Goal: Book appointment/travel/reservation

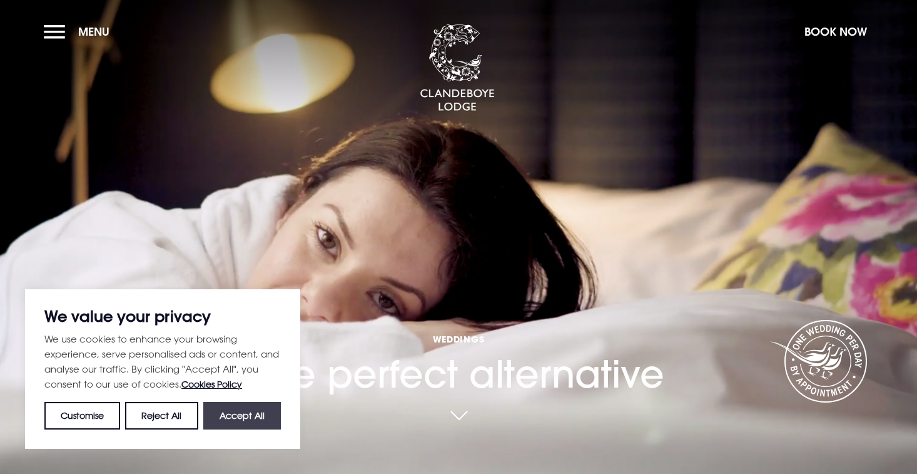
click at [231, 412] on button "Accept All" at bounding box center [242, 416] width 78 height 28
checkbox input "true"
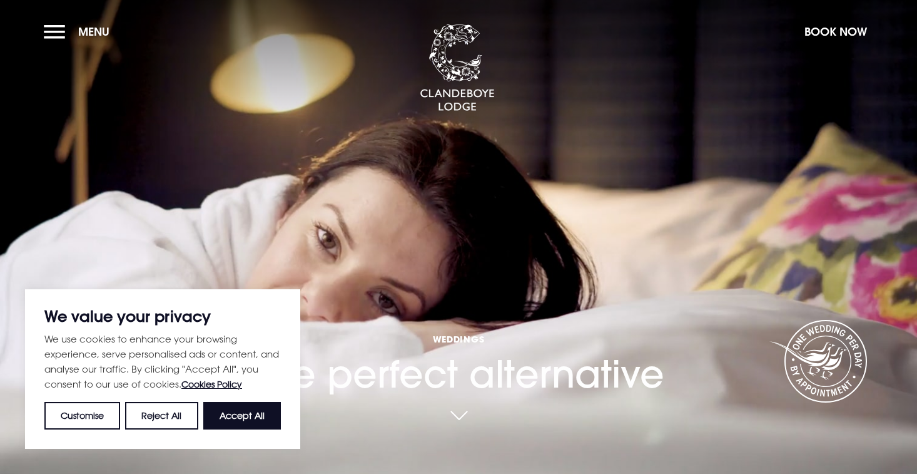
checkbox input "true"
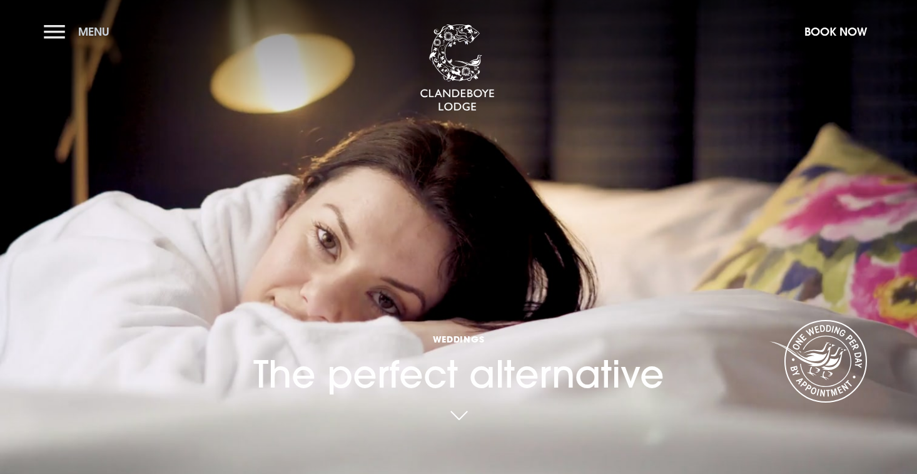
click at [61, 31] on button "Menu" at bounding box center [80, 31] width 72 height 27
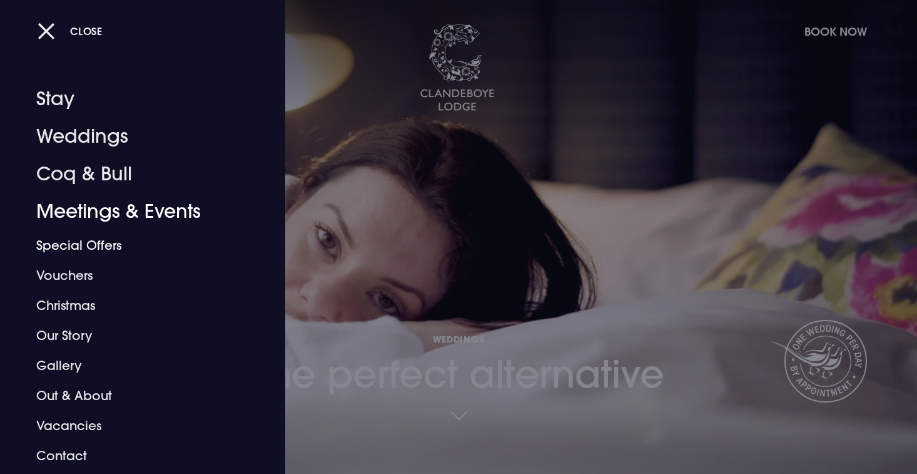
click at [431, 286] on div at bounding box center [458, 237] width 917 height 474
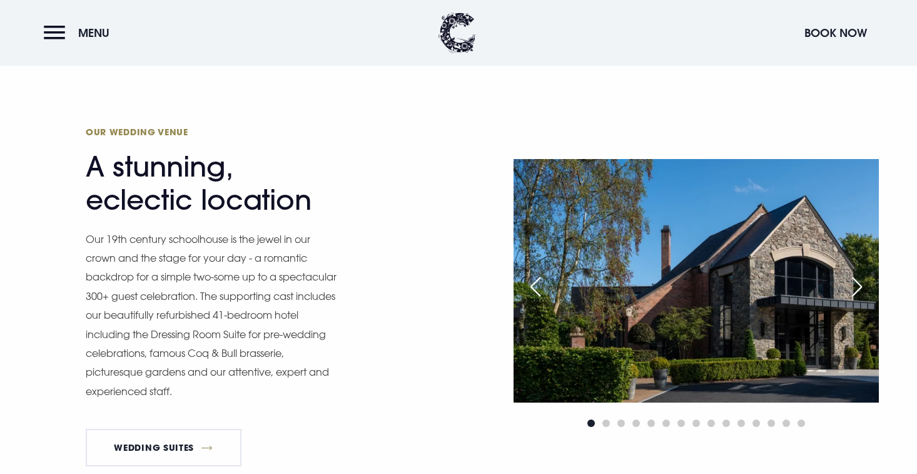
scroll to position [1000, 0]
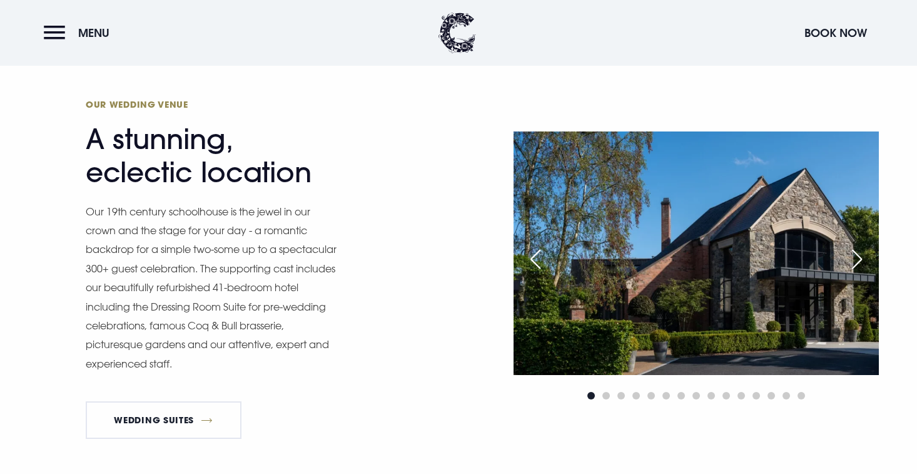
click at [857, 260] on div "Next slide" at bounding box center [857, 259] width 31 height 28
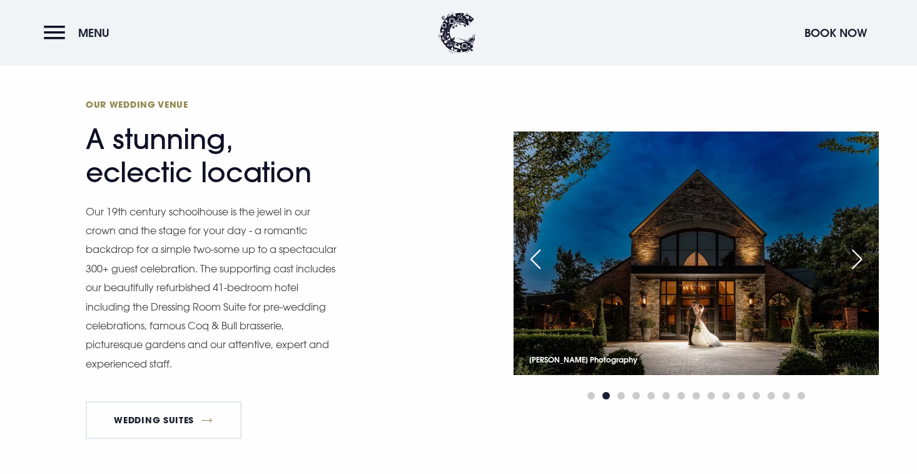
click at [857, 260] on div "Next slide" at bounding box center [857, 259] width 31 height 28
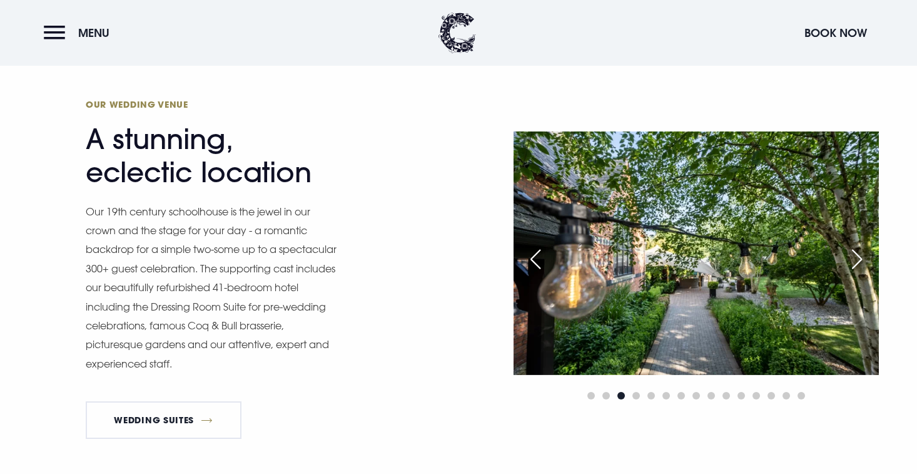
click at [857, 260] on div "Next slide" at bounding box center [857, 259] width 31 height 28
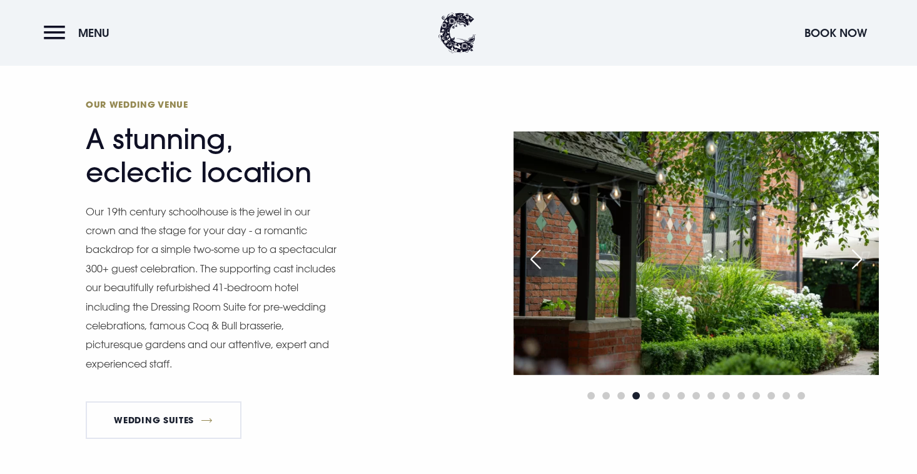
click at [857, 260] on div "Next slide" at bounding box center [857, 259] width 31 height 28
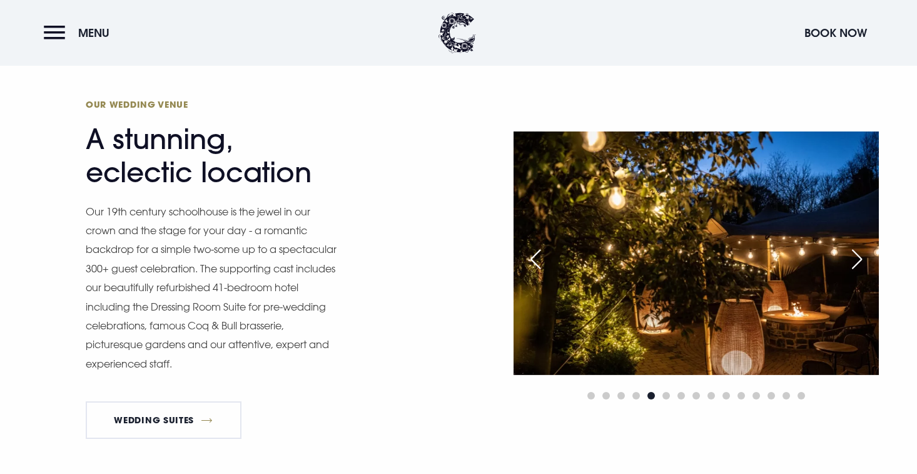
click at [857, 260] on div "Next slide" at bounding box center [857, 259] width 31 height 28
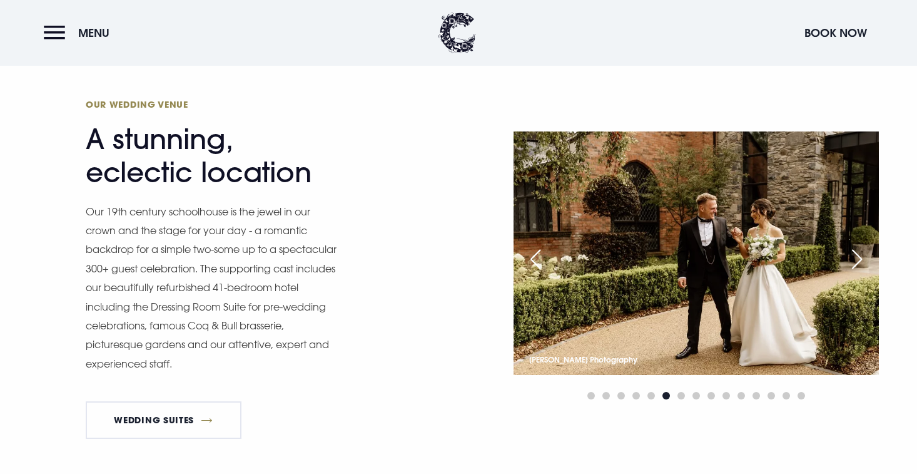
click at [857, 260] on div "Next slide" at bounding box center [857, 259] width 31 height 28
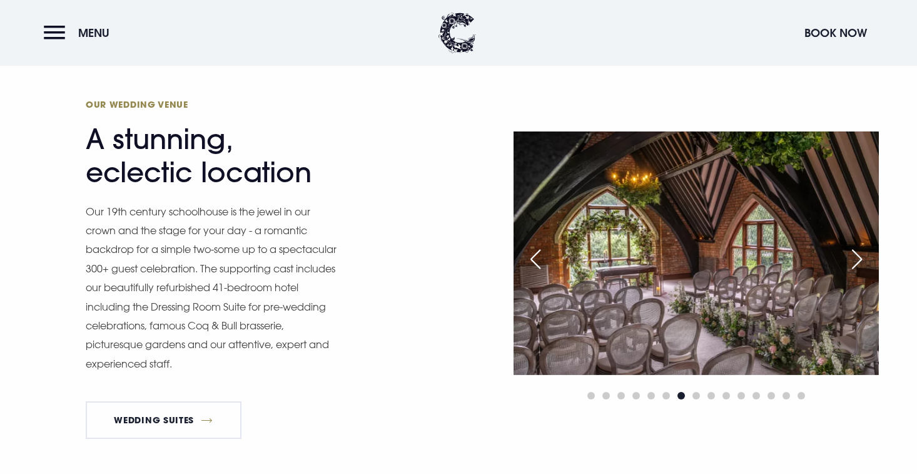
click at [857, 260] on div "Next slide" at bounding box center [857, 259] width 31 height 28
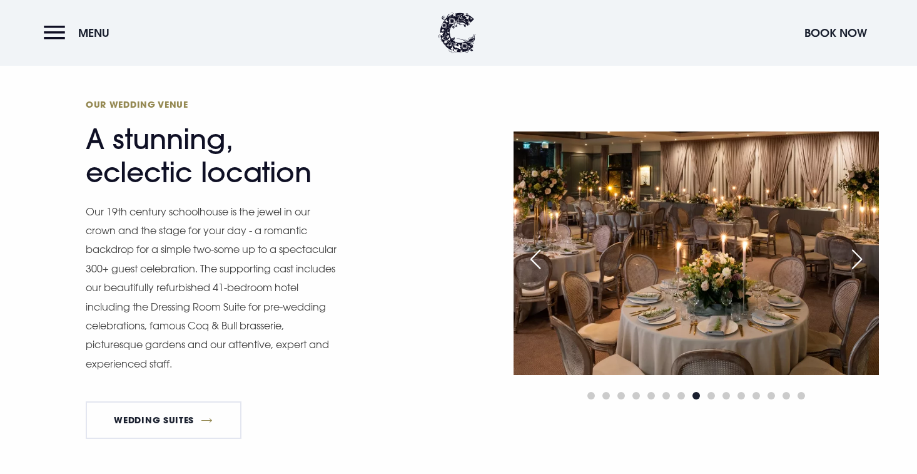
click at [857, 260] on div "Next slide" at bounding box center [857, 259] width 31 height 28
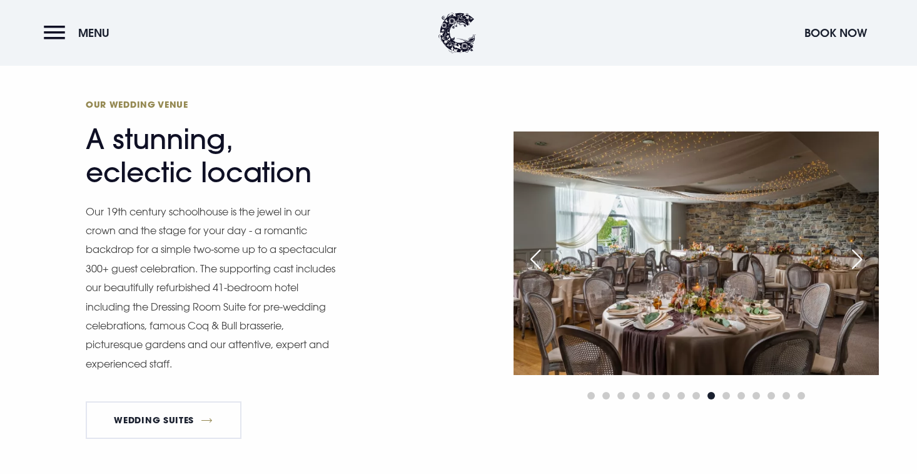
click at [857, 260] on div "Next slide" at bounding box center [857, 259] width 31 height 28
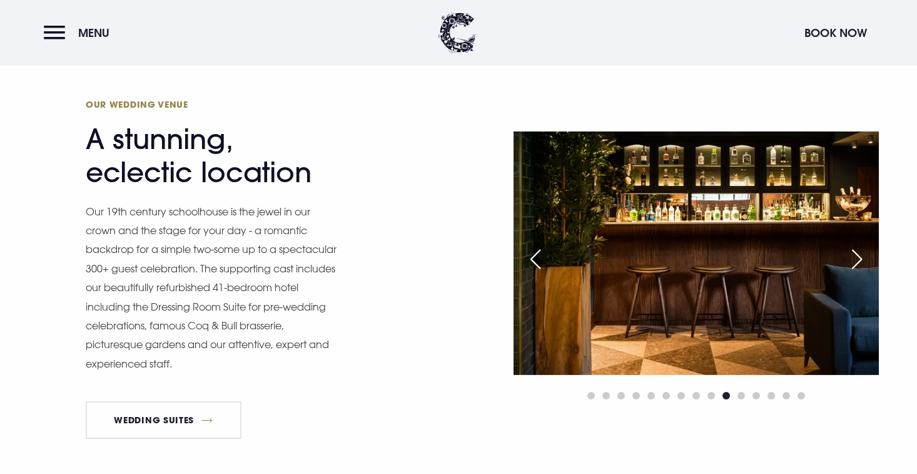
click at [858, 260] on div "Next slide" at bounding box center [857, 259] width 31 height 28
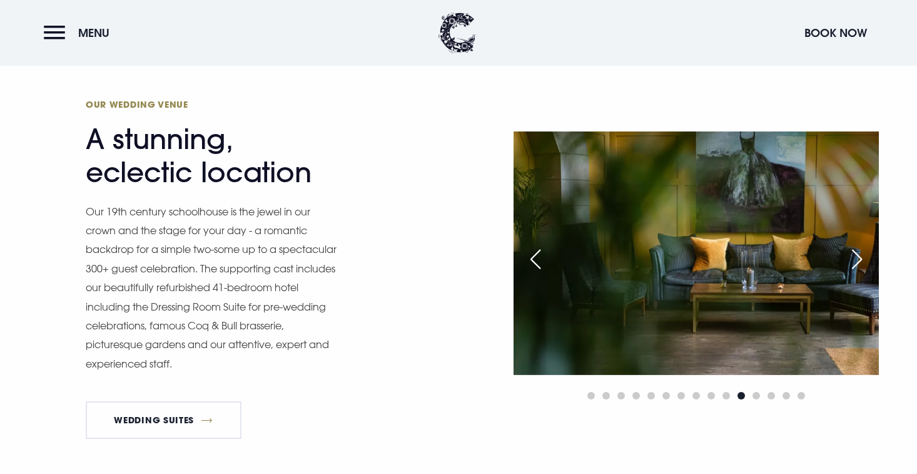
click at [858, 260] on div "Next slide" at bounding box center [857, 259] width 31 height 28
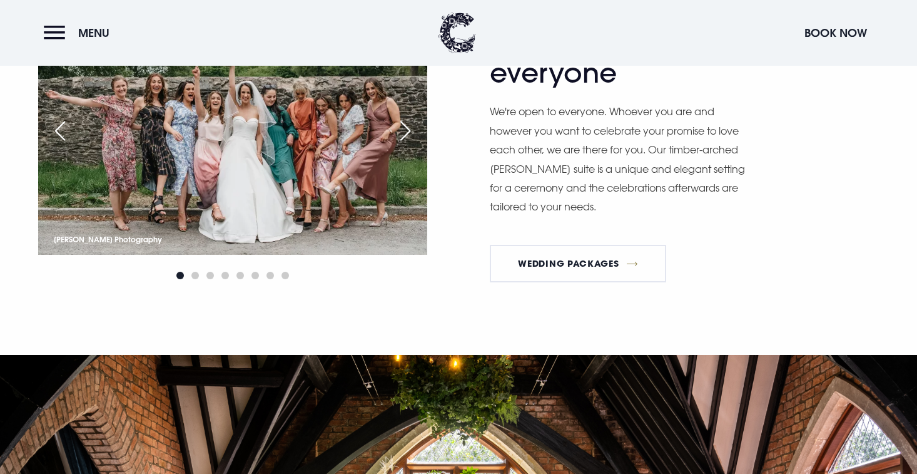
scroll to position [1525, 0]
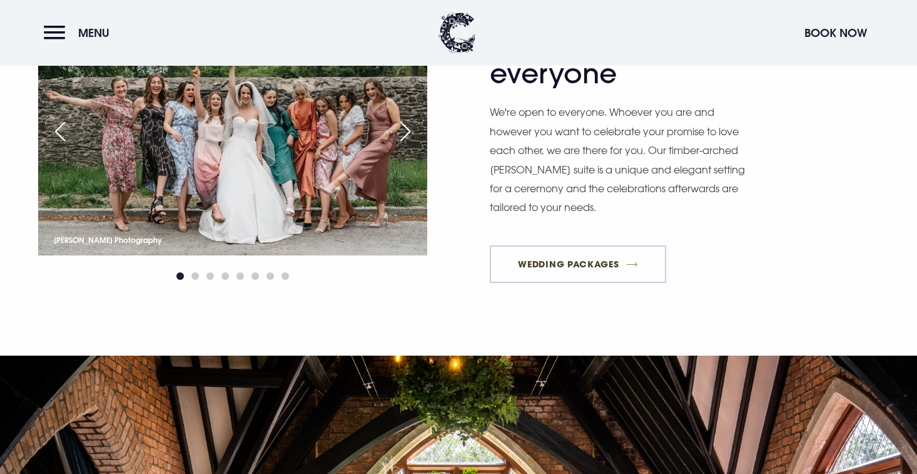
click at [599, 258] on link "Wedding Packages" at bounding box center [578, 264] width 176 height 38
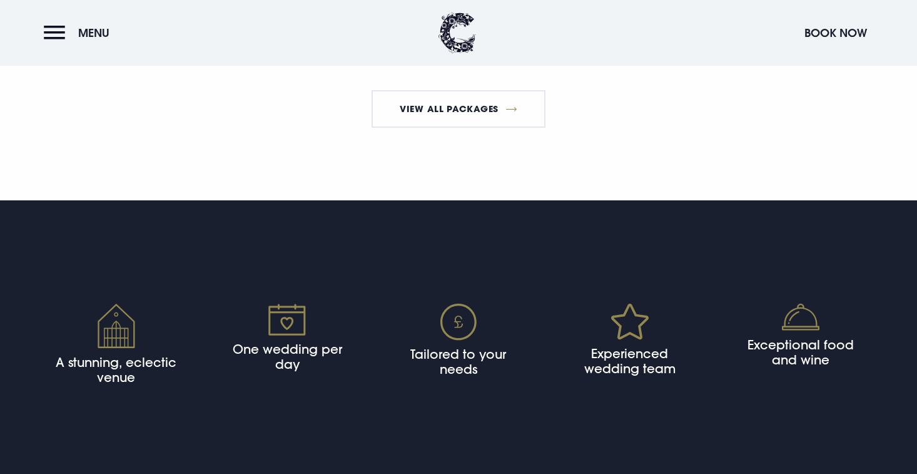
scroll to position [2470, 0]
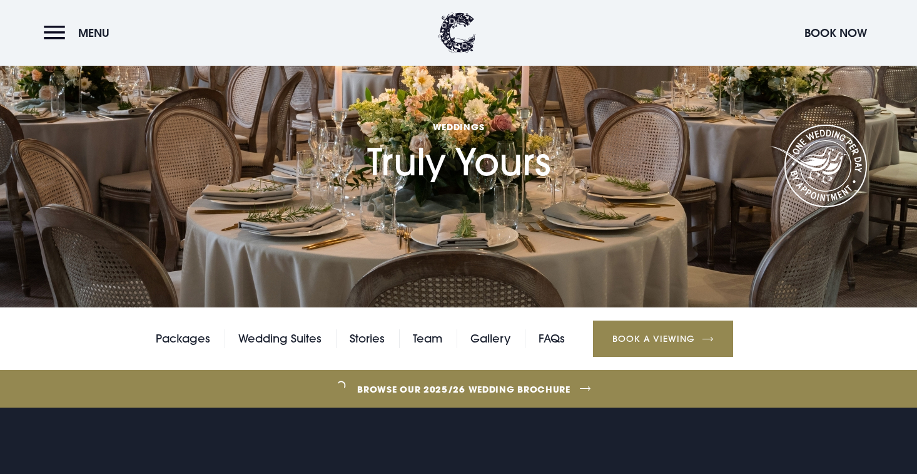
scroll to position [121, 0]
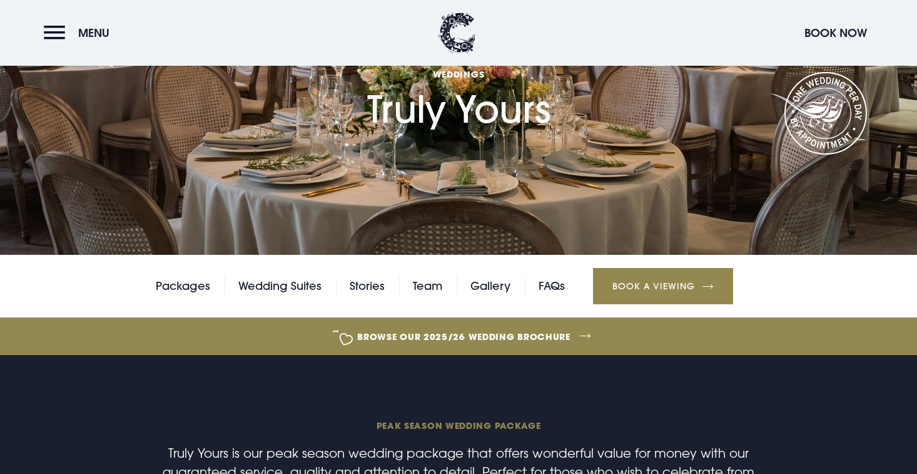
click at [471, 338] on link "Browse our 2025/26 wedding brochure" at bounding box center [464, 336] width 2048 height 47
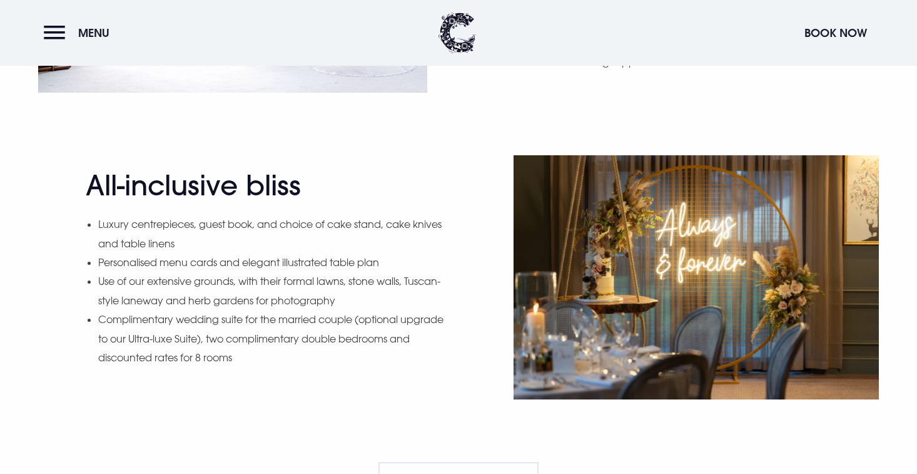
scroll to position [1272, 0]
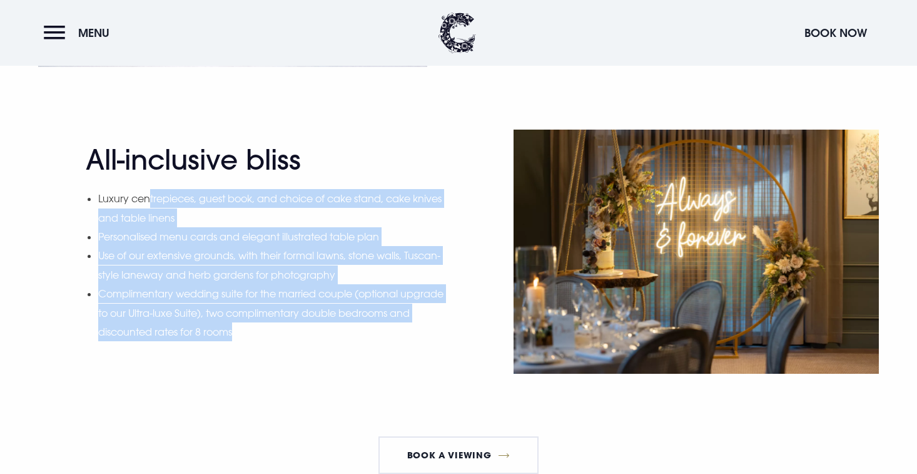
drag, startPoint x: 150, startPoint y: 201, endPoint x: 299, endPoint y: 342, distance: 205.0
click at [299, 342] on div "All-inclusive bliss Luxury centrepieces, guest book, and choice of cake stand, …" at bounding box center [268, 251] width 365 height 217
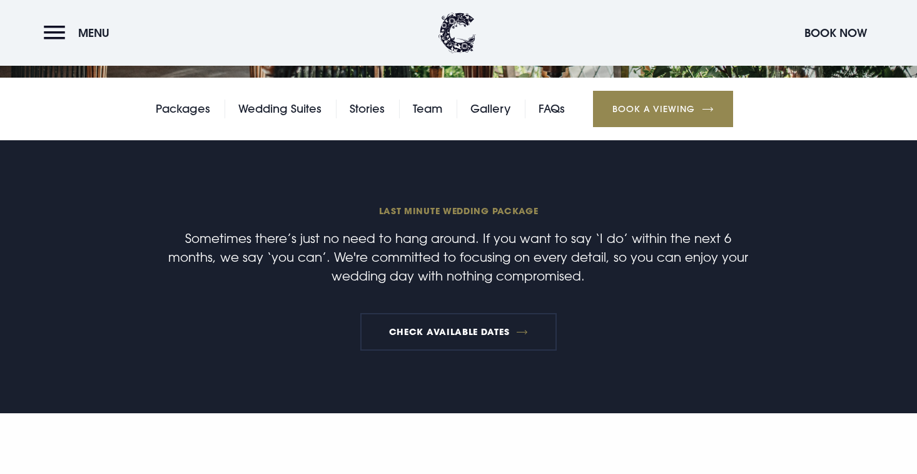
scroll to position [298, 0]
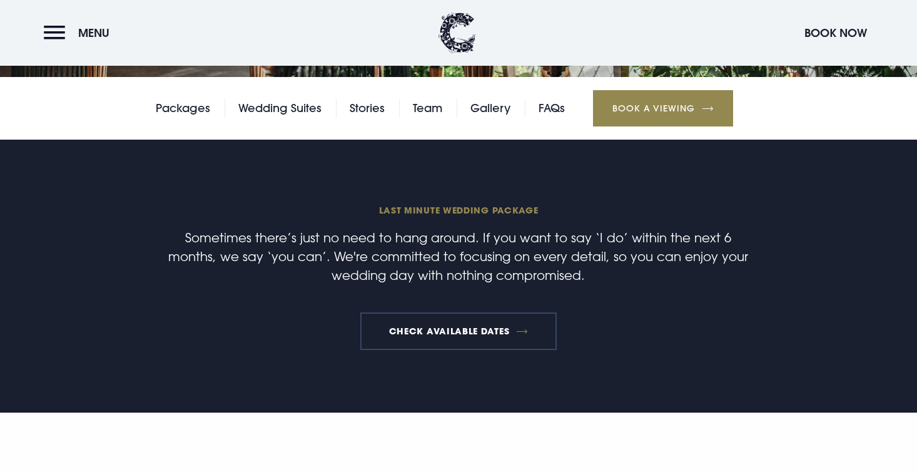
click at [449, 339] on link "Check available dates" at bounding box center [458, 331] width 196 height 38
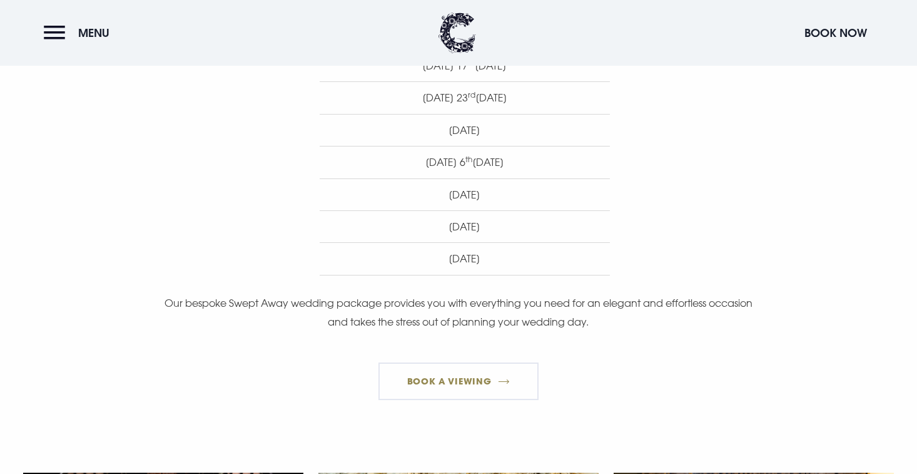
scroll to position [989, 0]
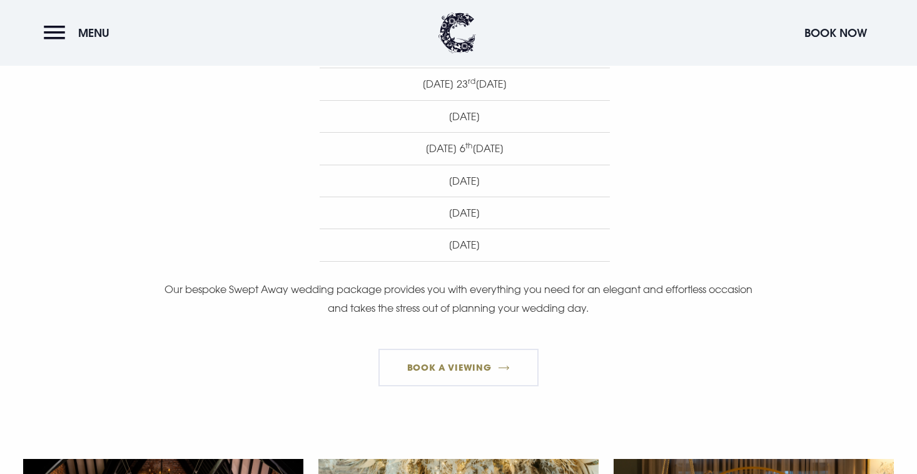
click at [485, 238] on li "Friday 20th March 2026" at bounding box center [465, 244] width 290 height 33
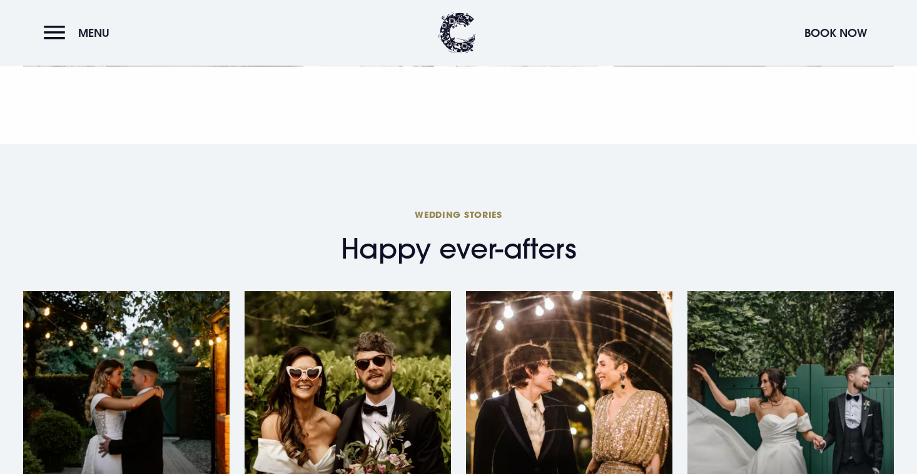
scroll to position [1569, 0]
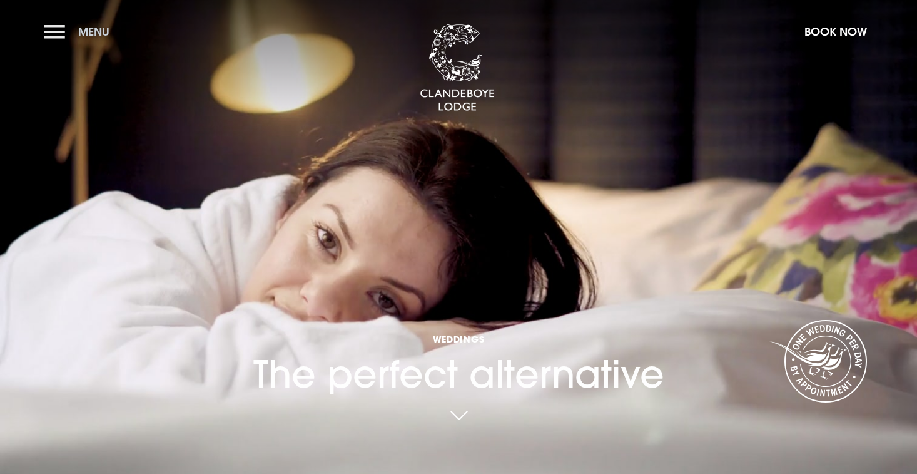
click at [64, 31] on button "Menu" at bounding box center [80, 31] width 72 height 27
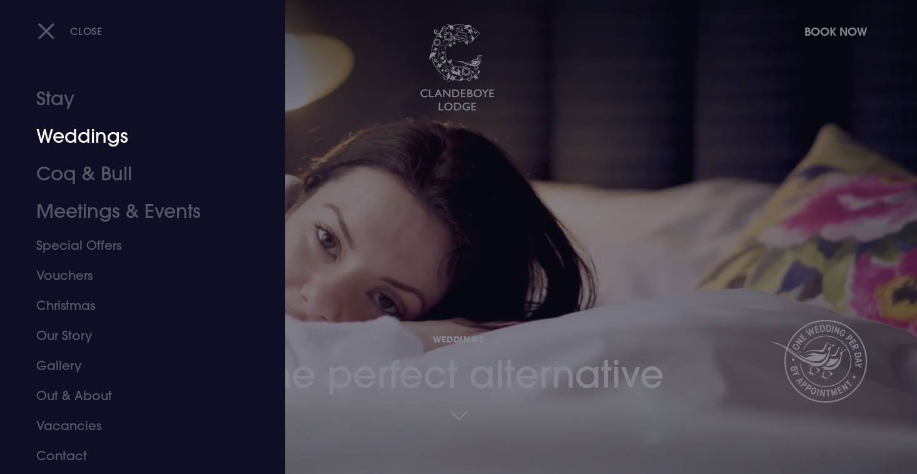
click at [96, 141] on link "Weddings" at bounding box center [135, 137] width 198 height 38
